Goal: Task Accomplishment & Management: Manage account settings

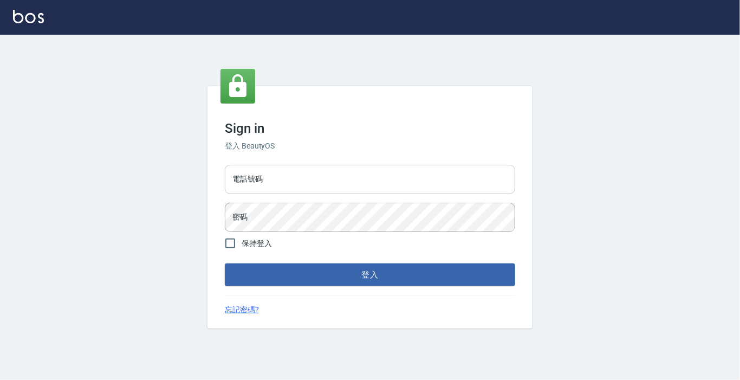
click at [302, 190] on input "電話號碼" at bounding box center [370, 179] width 290 height 29
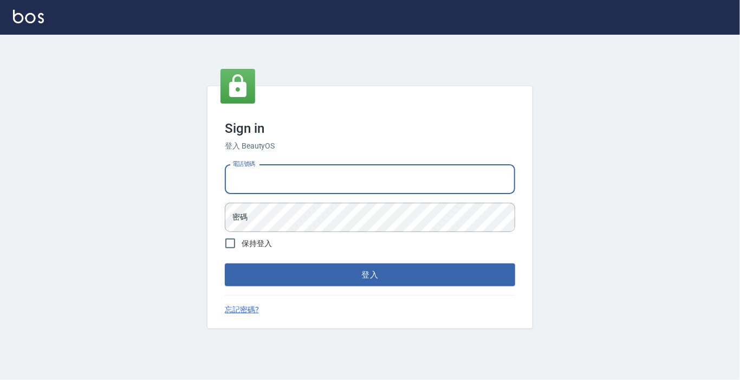
click at [264, 177] on input "電話號碼" at bounding box center [370, 179] width 290 height 29
type input "0989886729"
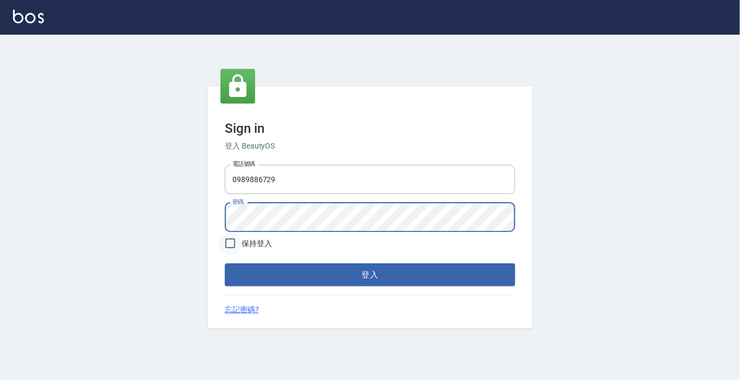
click at [227, 244] on input "保持登入" at bounding box center [230, 243] width 23 height 23
checkbox input "true"
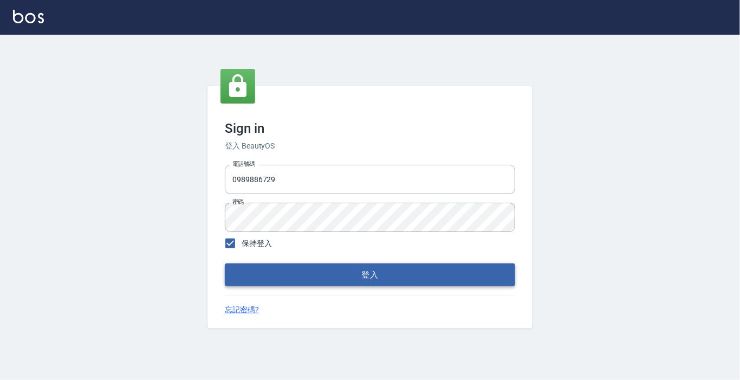
click at [247, 272] on button "登入" at bounding box center [370, 274] width 290 height 23
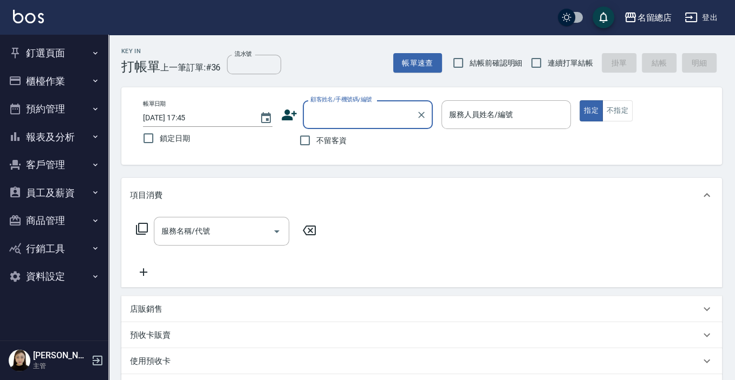
click at [60, 199] on button "員工及薪資" at bounding box center [54, 193] width 100 height 28
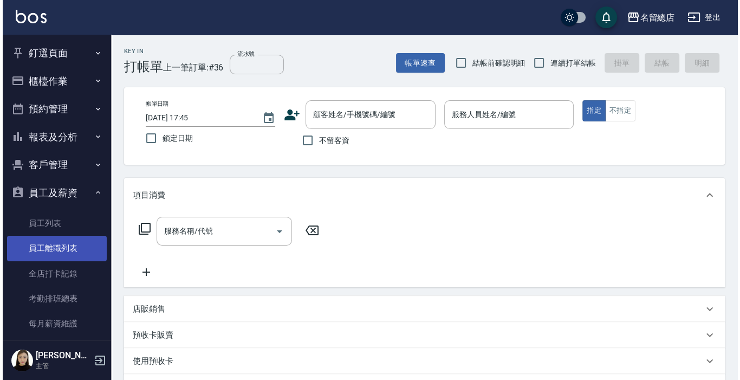
scroll to position [108, 0]
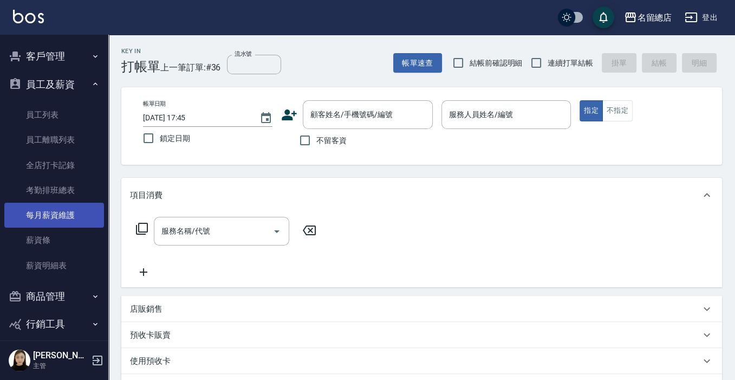
click at [37, 216] on link "每月薪資維護" at bounding box center [54, 215] width 100 height 25
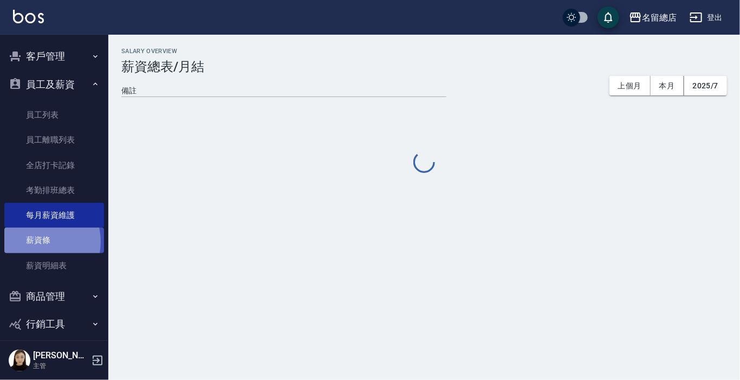
click at [36, 242] on link "薪資條" at bounding box center [54, 240] width 100 height 25
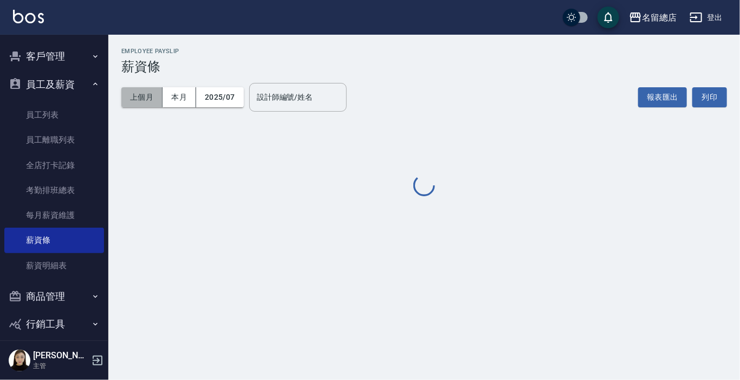
click at [141, 96] on button "上個月" at bounding box center [141, 97] width 41 height 20
click at [279, 100] on input "設計師編號/姓名" at bounding box center [298, 97] width 88 height 19
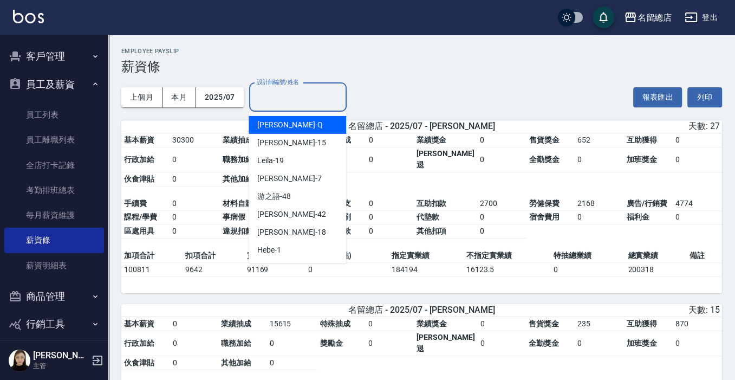
type input "ㄒ"
type input "ㄇ"
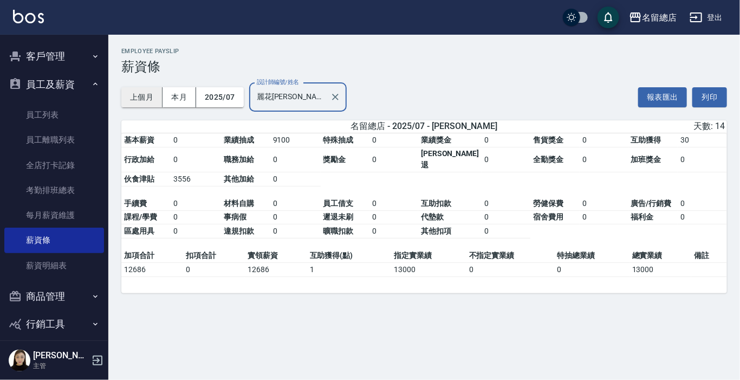
type input "麗花[PERSON_NAME]"
click at [143, 99] on button "上個月" at bounding box center [141, 97] width 41 height 20
